Goal: Task Accomplishment & Management: Manage account settings

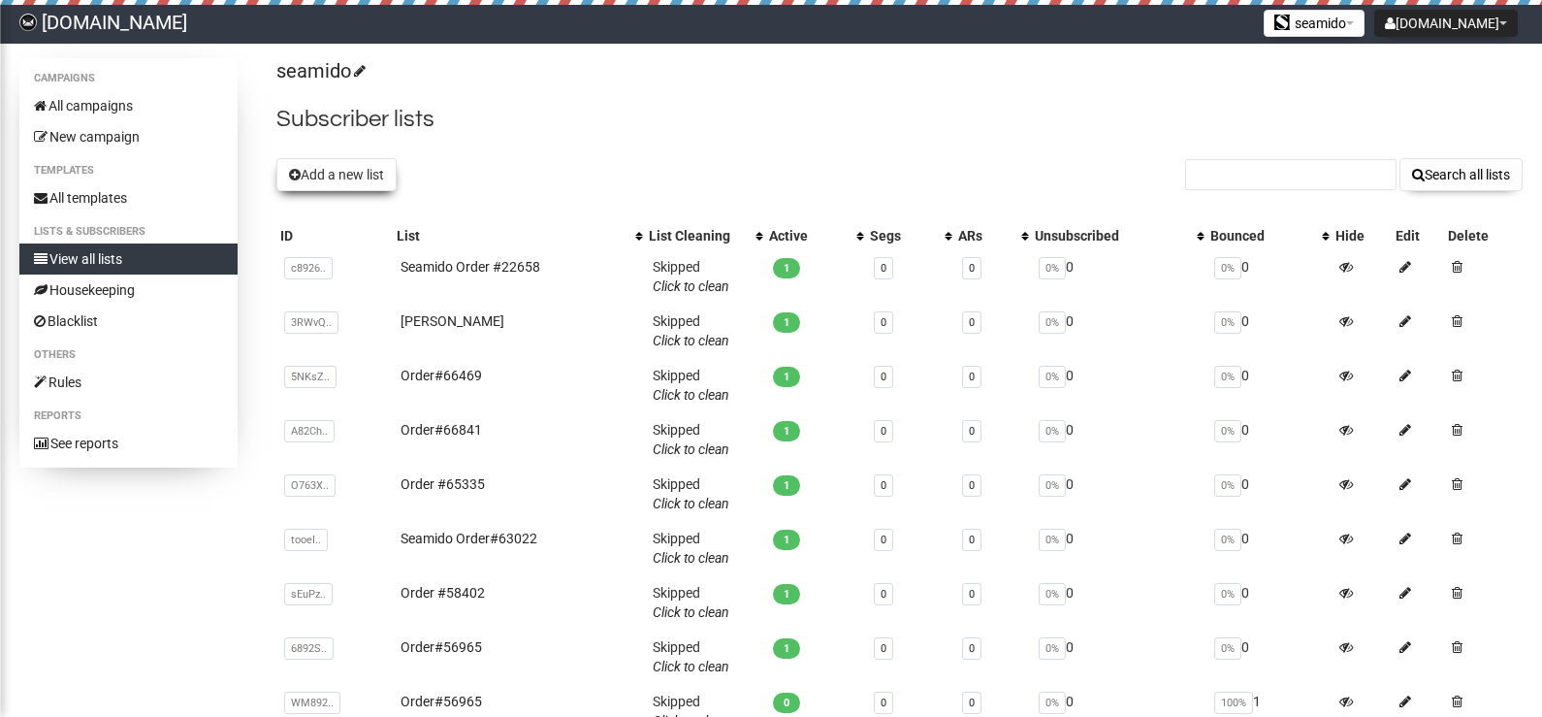
click at [321, 183] on button "Add a new list" at bounding box center [336, 174] width 120 height 33
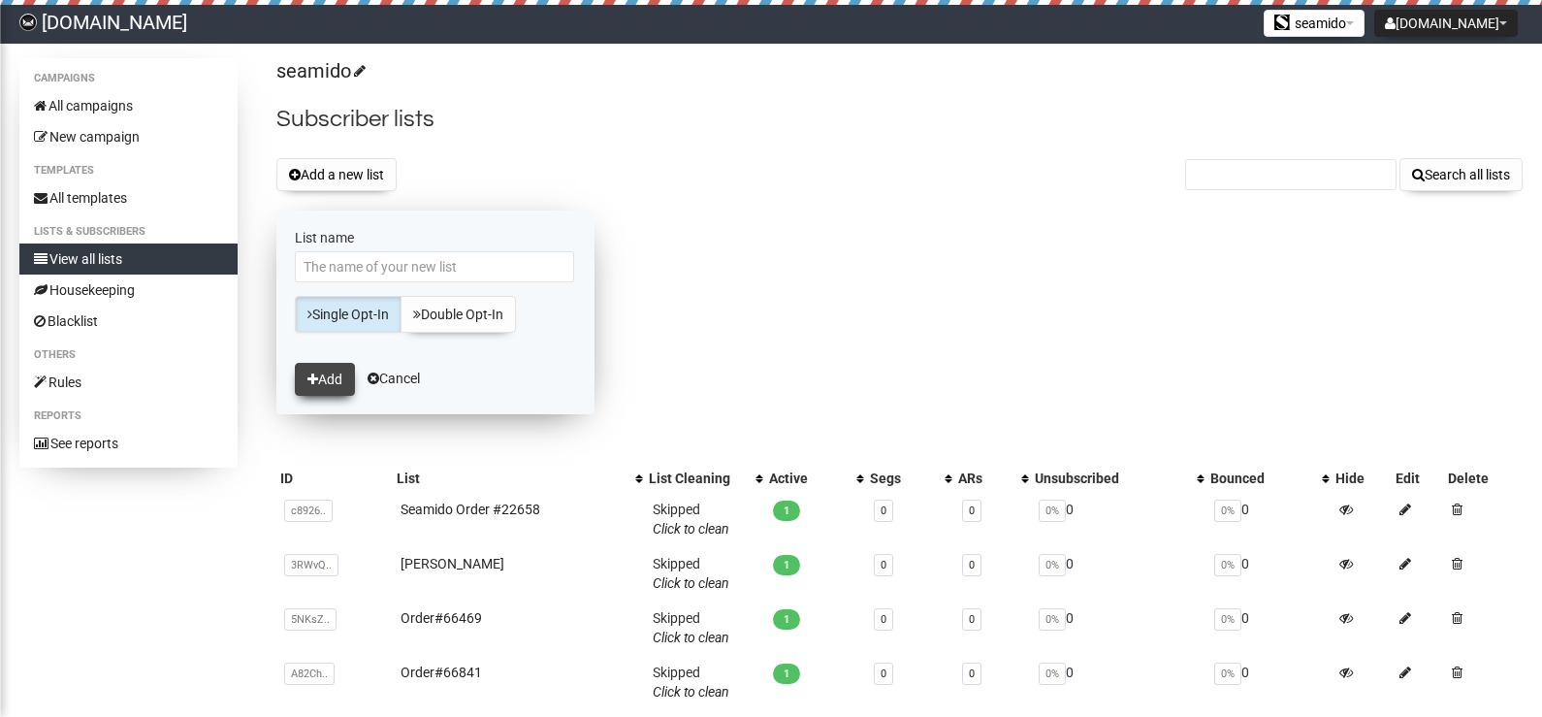
click at [335, 385] on button "Add" at bounding box center [325, 379] width 60 height 33
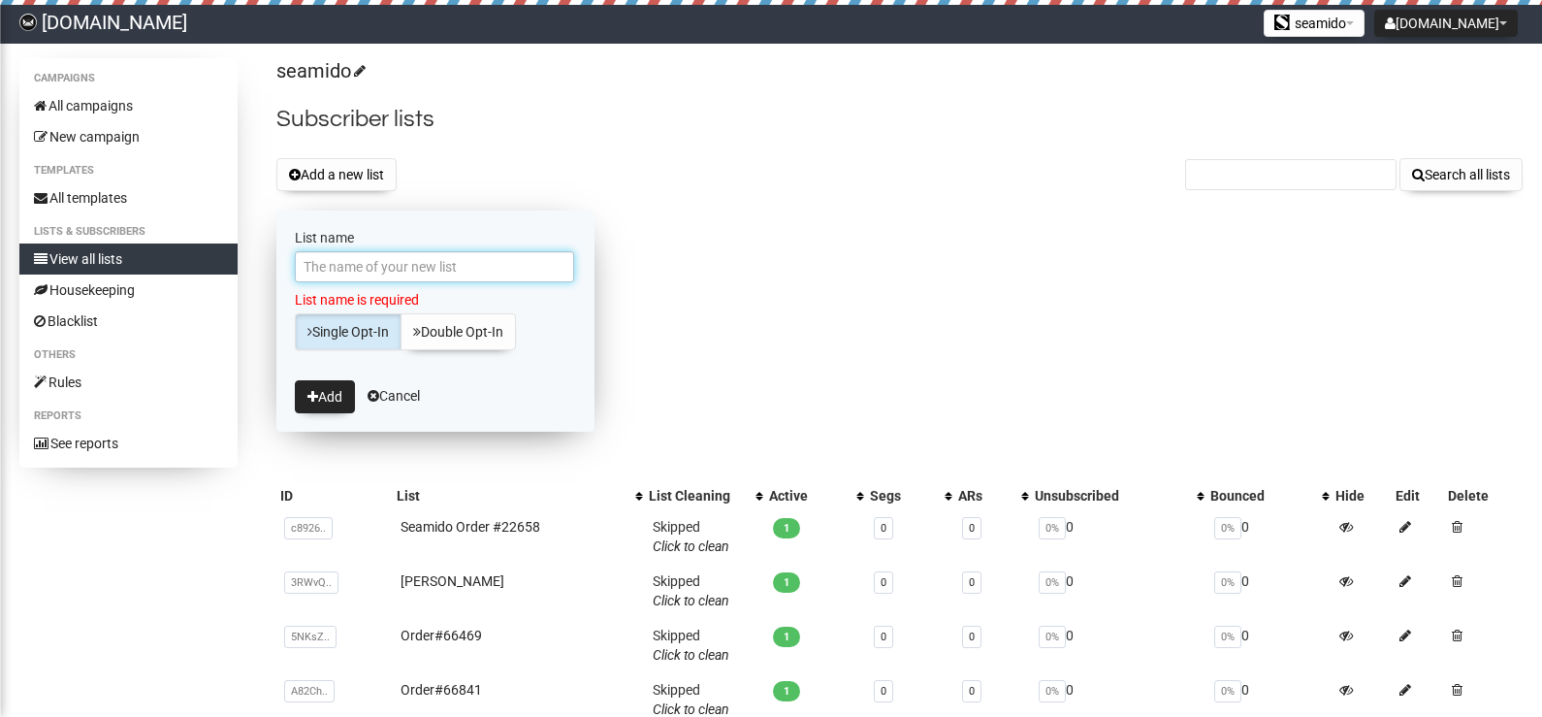
click at [346, 266] on input "List name" at bounding box center [434, 266] width 279 height 31
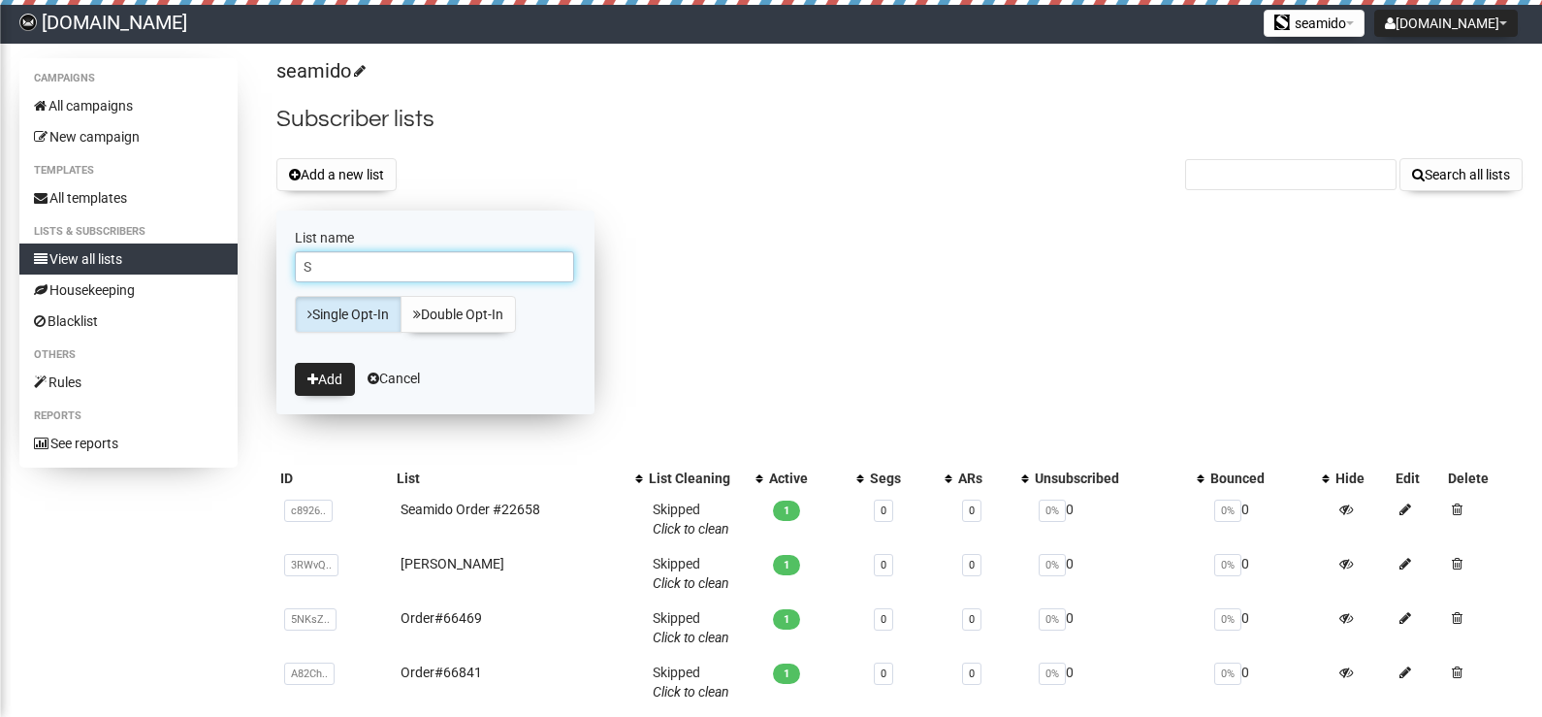
click at [346, 266] on input "S" at bounding box center [434, 266] width 279 height 31
drag, startPoint x: 401, startPoint y: 270, endPoint x: 367, endPoint y: 267, distance: 34.1
click at [367, 267] on input "Seamido Custmor" at bounding box center [434, 266] width 279 height 31
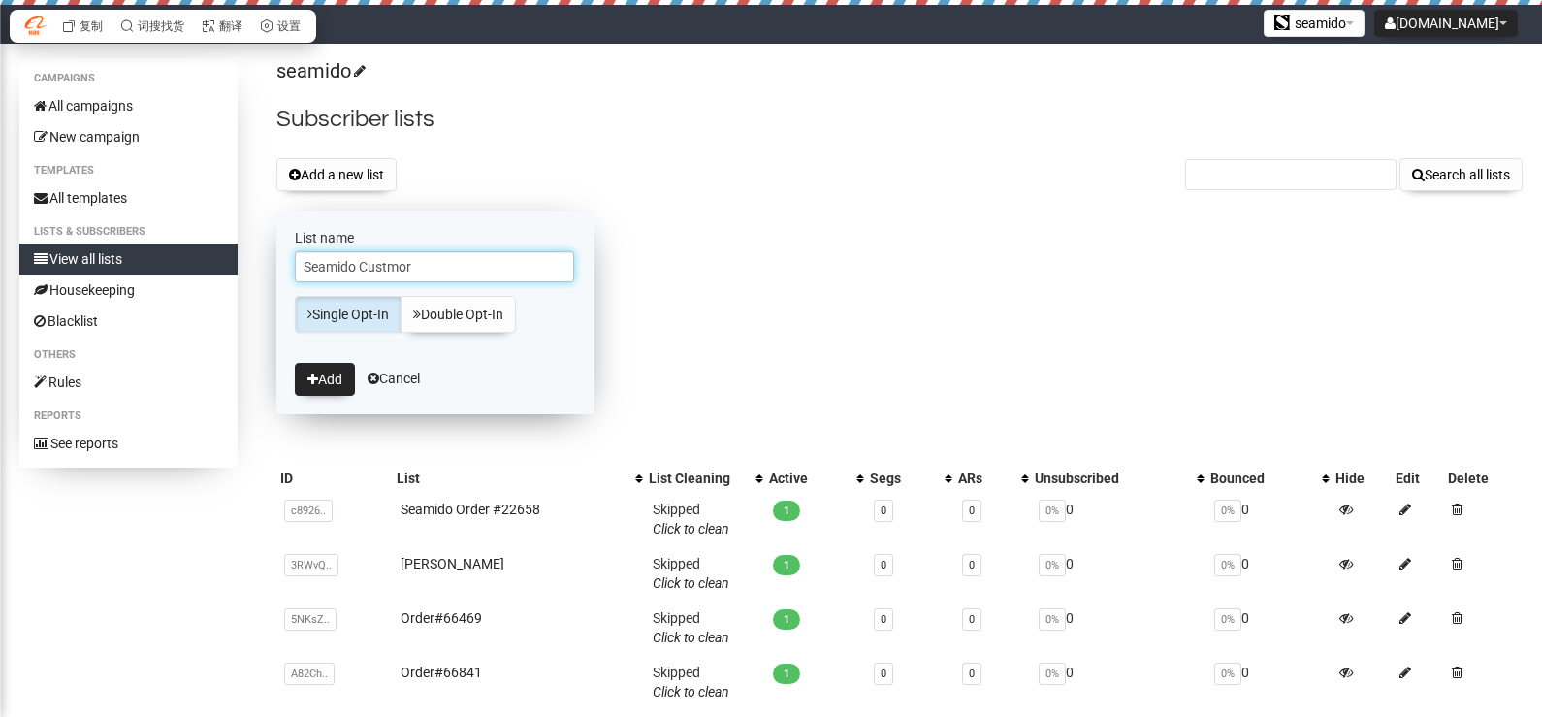
click at [415, 270] on input "Seamido Custmor" at bounding box center [434, 266] width 279 height 31
drag, startPoint x: 419, startPoint y: 270, endPoint x: 361, endPoint y: 262, distance: 58.7
click at [361, 262] on input "Seamido Custmor" at bounding box center [434, 266] width 279 height 31
paste input "ome"
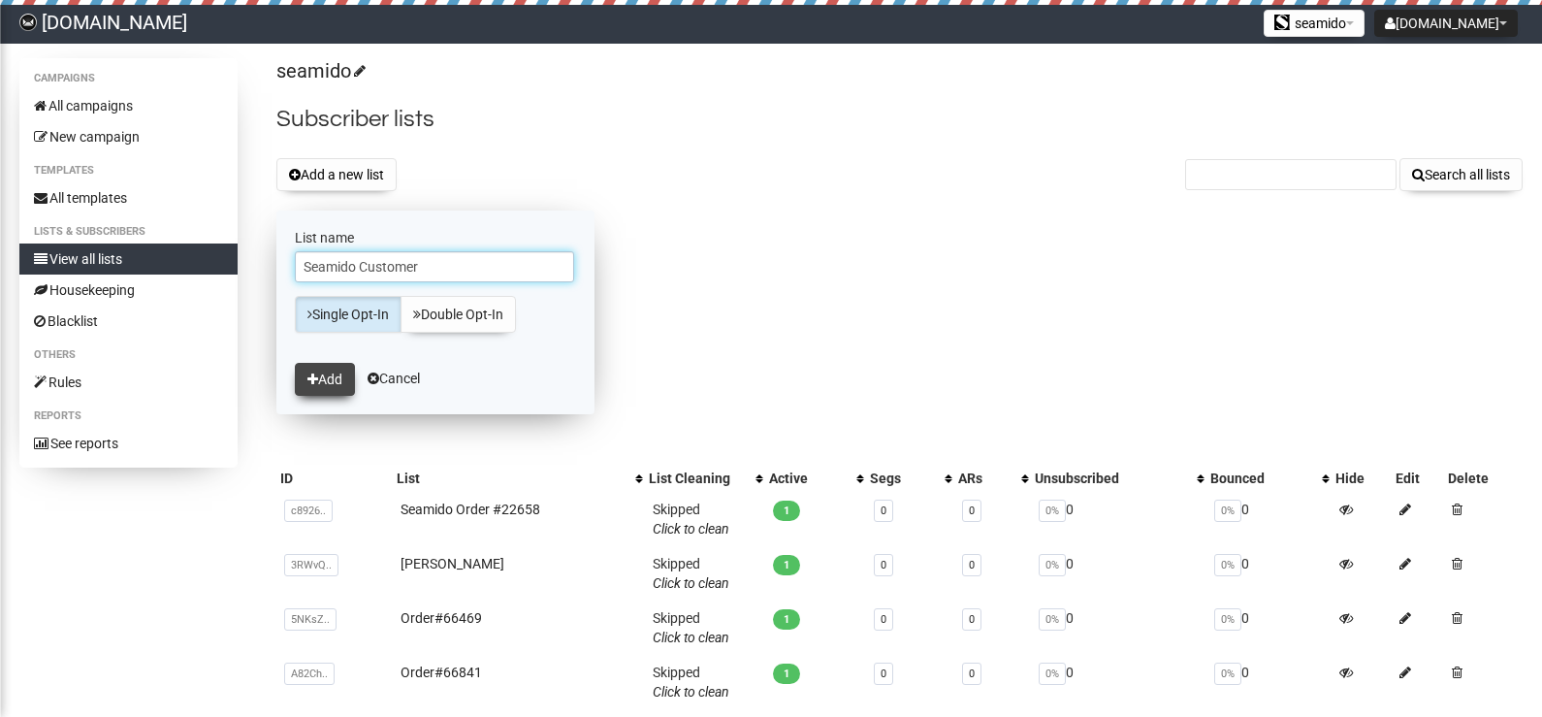
type input "Seamido Customer"
click at [341, 369] on button "Add" at bounding box center [325, 379] width 60 height 33
